Goal: Find specific page/section: Find specific page/section

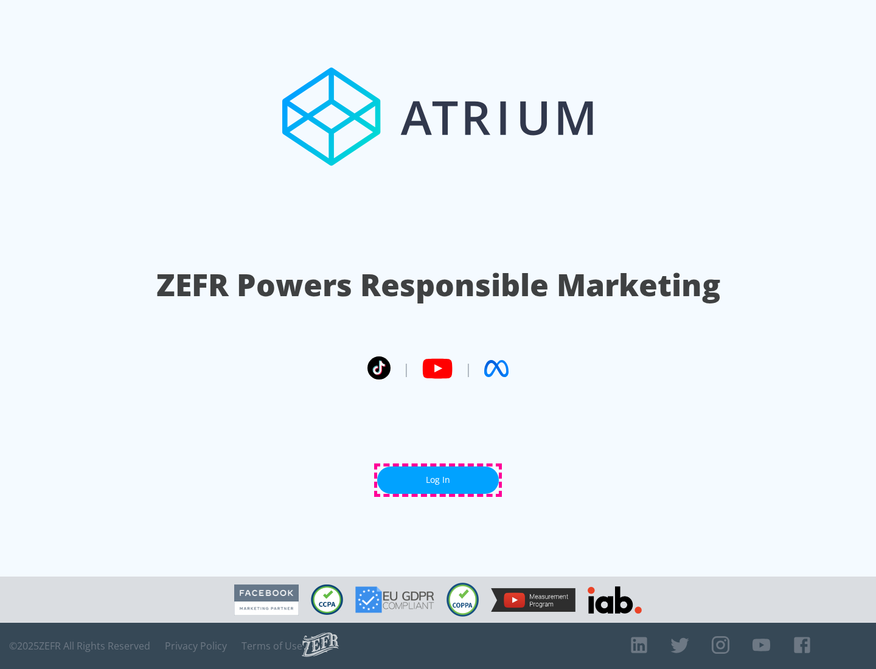
click at [438, 480] on link "Log In" at bounding box center [438, 479] width 122 height 27
